Goal: Navigation & Orientation: Understand site structure

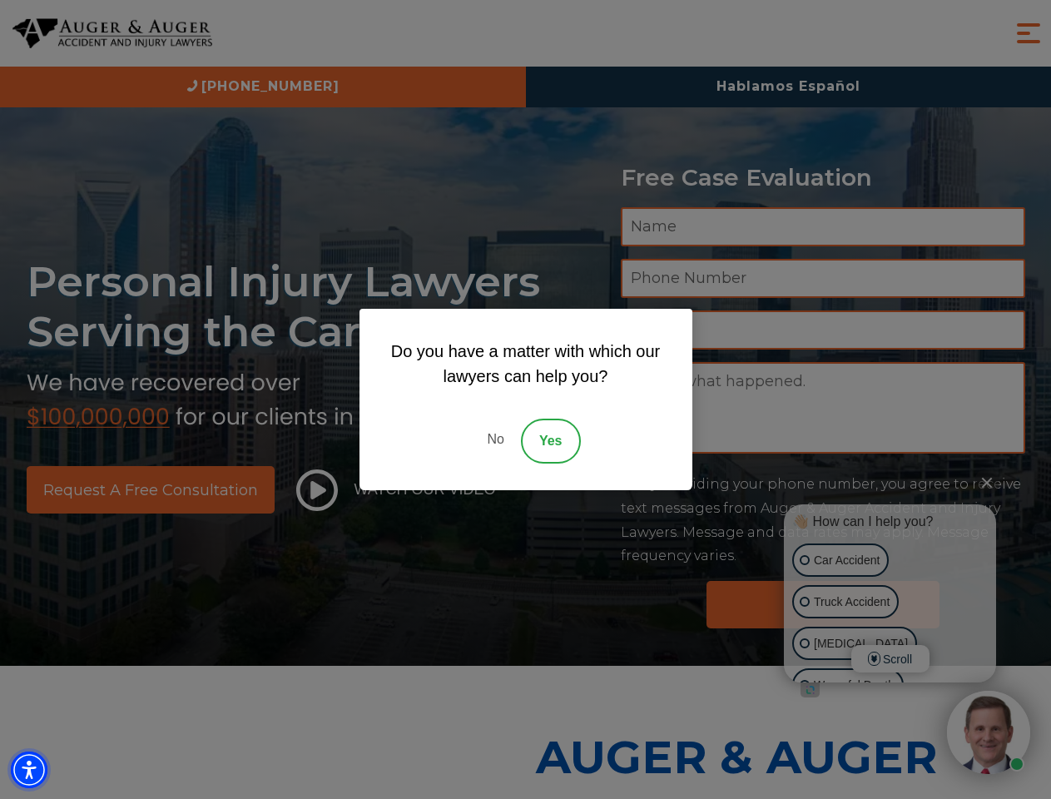
click at [29, 770] on img "Accessibility Menu" at bounding box center [29, 769] width 37 height 37
